Goal: Information Seeking & Learning: Learn about a topic

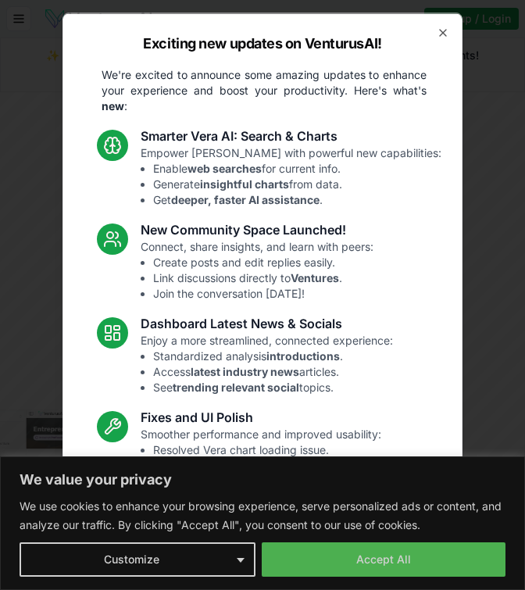
click at [347, 552] on div "Exciting new updates on VenturusAI! We're excited to announce some amazing upda…" at bounding box center [262, 294] width 400 height 565
click at [369, 565] on div "Exciting new updates on VenturusAI! We're excited to announce some amazing upda…" at bounding box center [262, 294] width 400 height 565
click at [225, 566] on link "Read the full announcement on our blog!" at bounding box center [262, 581] width 234 height 31
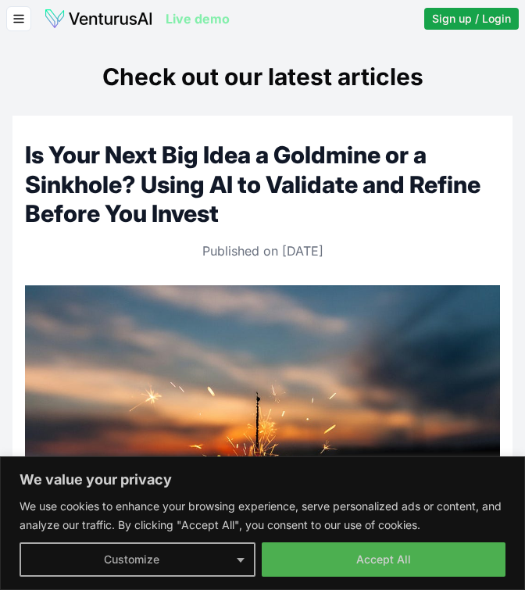
click at [239, 552] on button "Customize" at bounding box center [138, 559] width 236 height 34
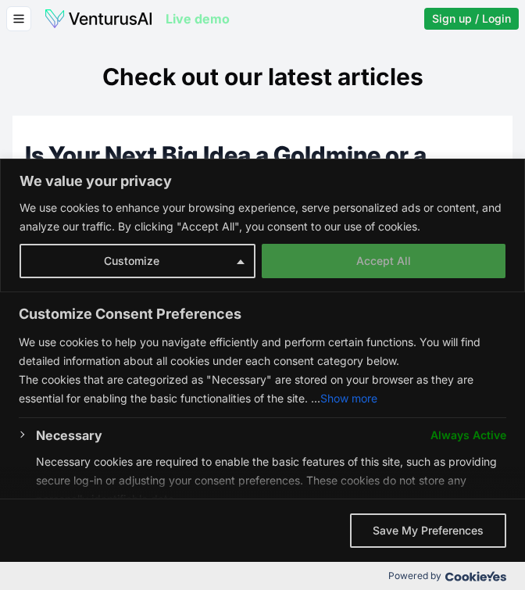
click at [389, 251] on button "Accept All" at bounding box center [384, 261] width 244 height 34
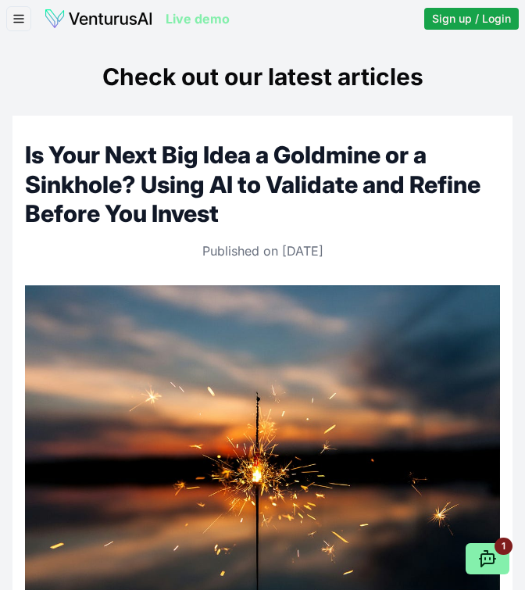
click at [23, 16] on line "button" at bounding box center [18, 16] width 9 height 0
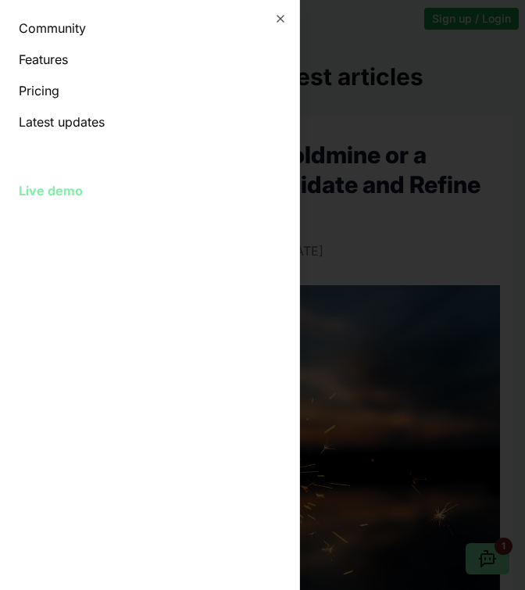
click at [42, 90] on link "Pricing" at bounding box center [150, 90] width 262 height 19
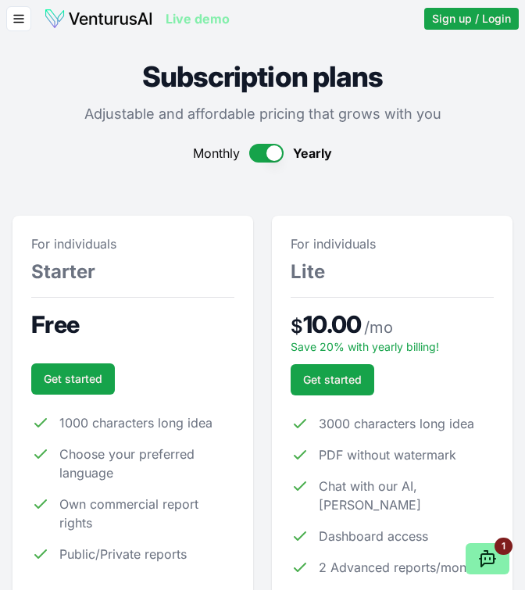
click at [30, 32] on div "Live demo Community Features Pricing Latest updates Sign up / Login Login Live …" at bounding box center [262, 18] width 525 height 37
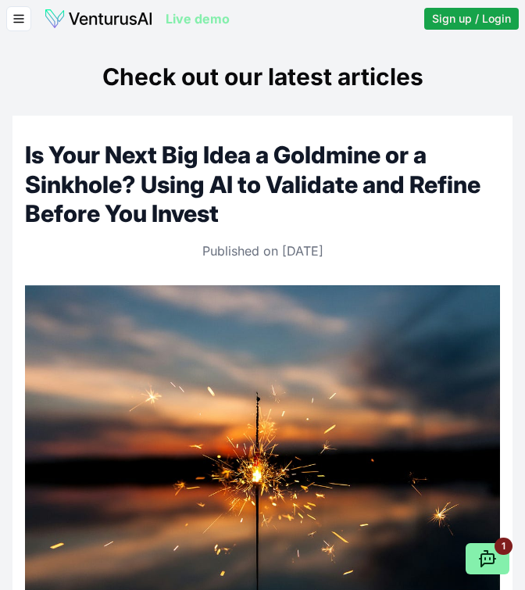
click at [102, 20] on img at bounding box center [98, 19] width 109 height 22
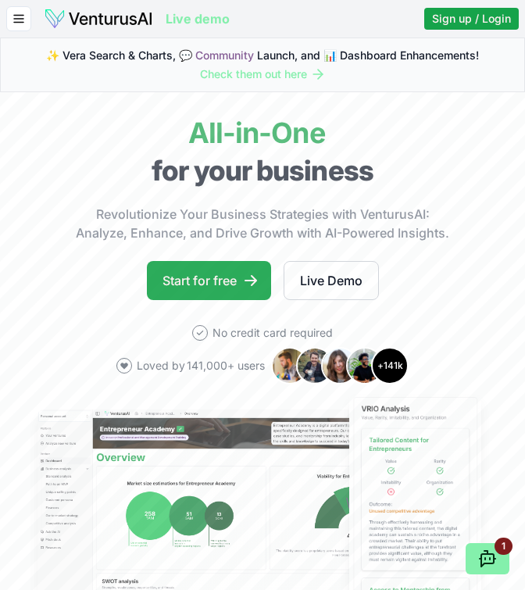
click at [241, 266] on link "Start for free" at bounding box center [209, 280] width 124 height 39
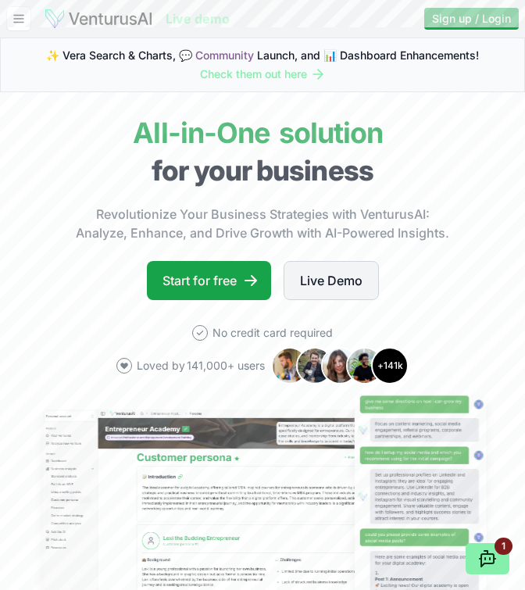
click at [338, 274] on link "Live Demo" at bounding box center [330, 280] width 95 height 39
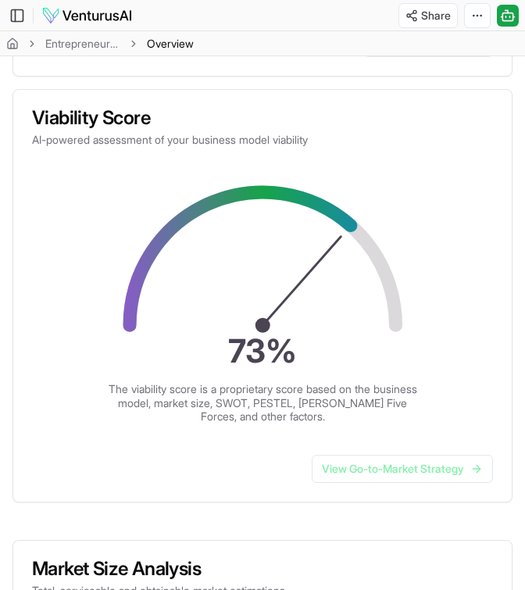
scroll to position [437, 0]
